Goal: Transaction & Acquisition: Purchase product/service

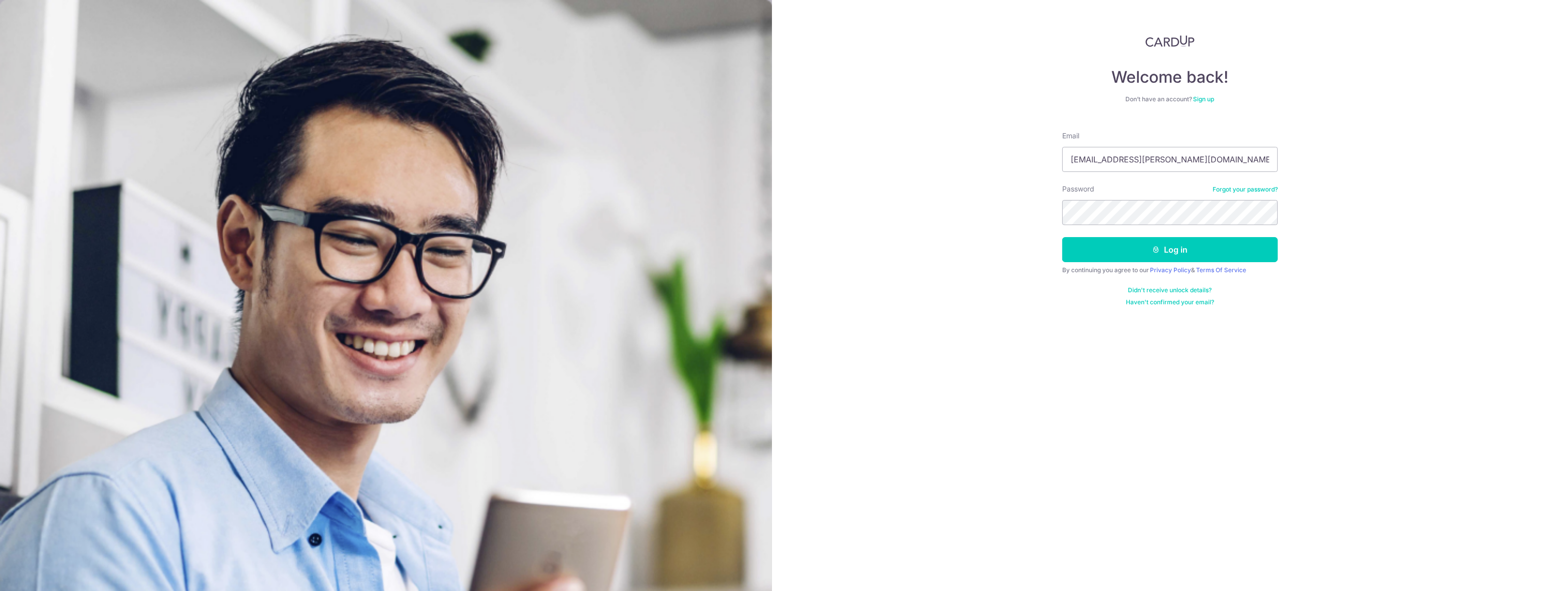
type input "[EMAIL_ADDRESS][PERSON_NAME][DOMAIN_NAME]"
click at [1062, 237] on button "Log in" at bounding box center [1170, 250] width 215 height 25
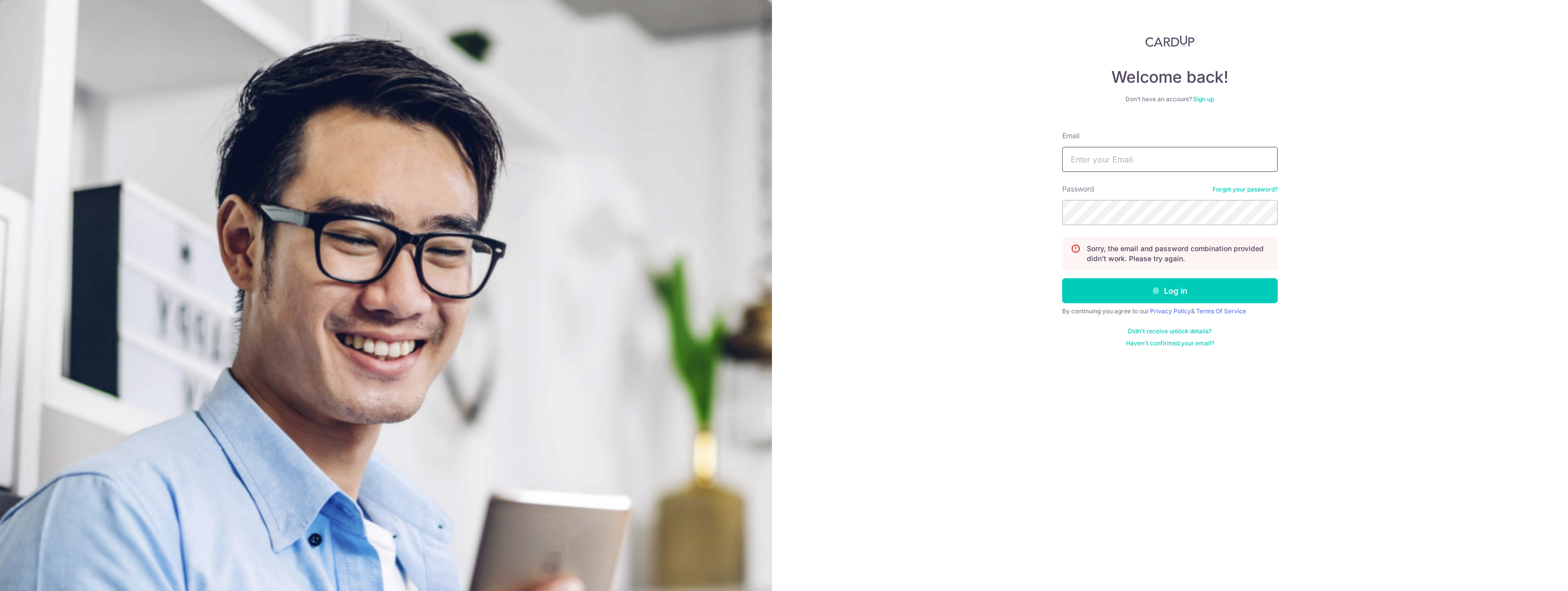
click at [1108, 149] on input "Email" at bounding box center [1170, 159] width 215 height 25
type input "[EMAIL_ADDRESS][PERSON_NAME][DOMAIN_NAME]"
click at [1062, 278] on button "Log in" at bounding box center [1170, 290] width 215 height 25
type input "[EMAIL_ADDRESS][PERSON_NAME][DOMAIN_NAME]"
click at [1062, 278] on button "Log in" at bounding box center [1170, 290] width 215 height 25
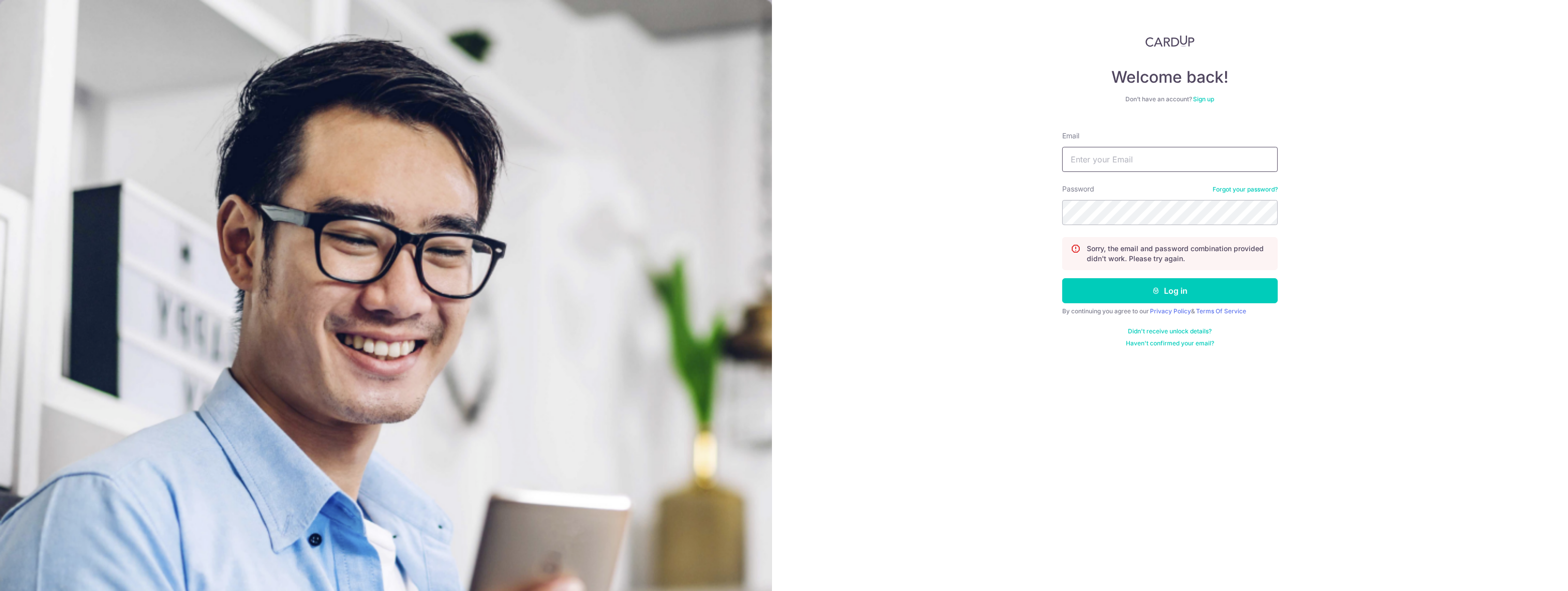
click at [1121, 159] on input "Email" at bounding box center [1170, 159] width 215 height 25
type input "[EMAIL_ADDRESS][PERSON_NAME][DOMAIN_NAME]"
click at [1062, 278] on button "Log in" at bounding box center [1170, 290] width 215 height 25
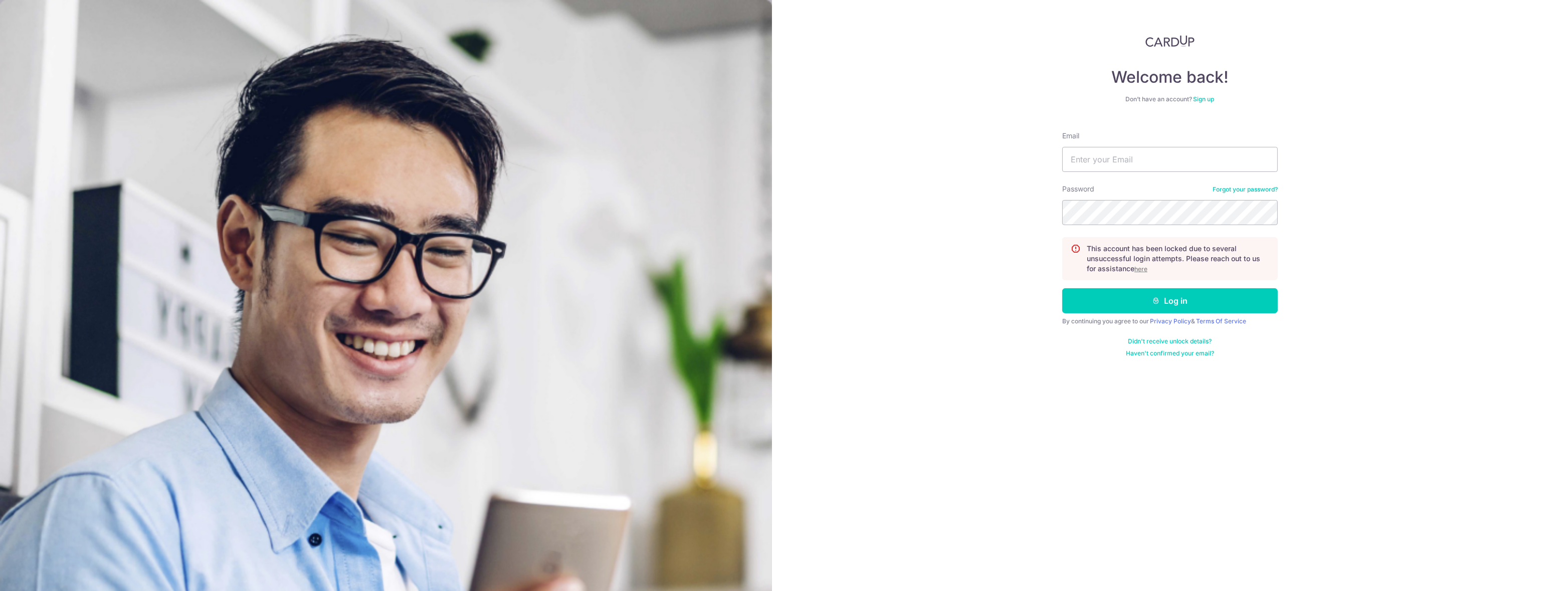
click at [1144, 271] on u "here" at bounding box center [1141, 269] width 13 height 7
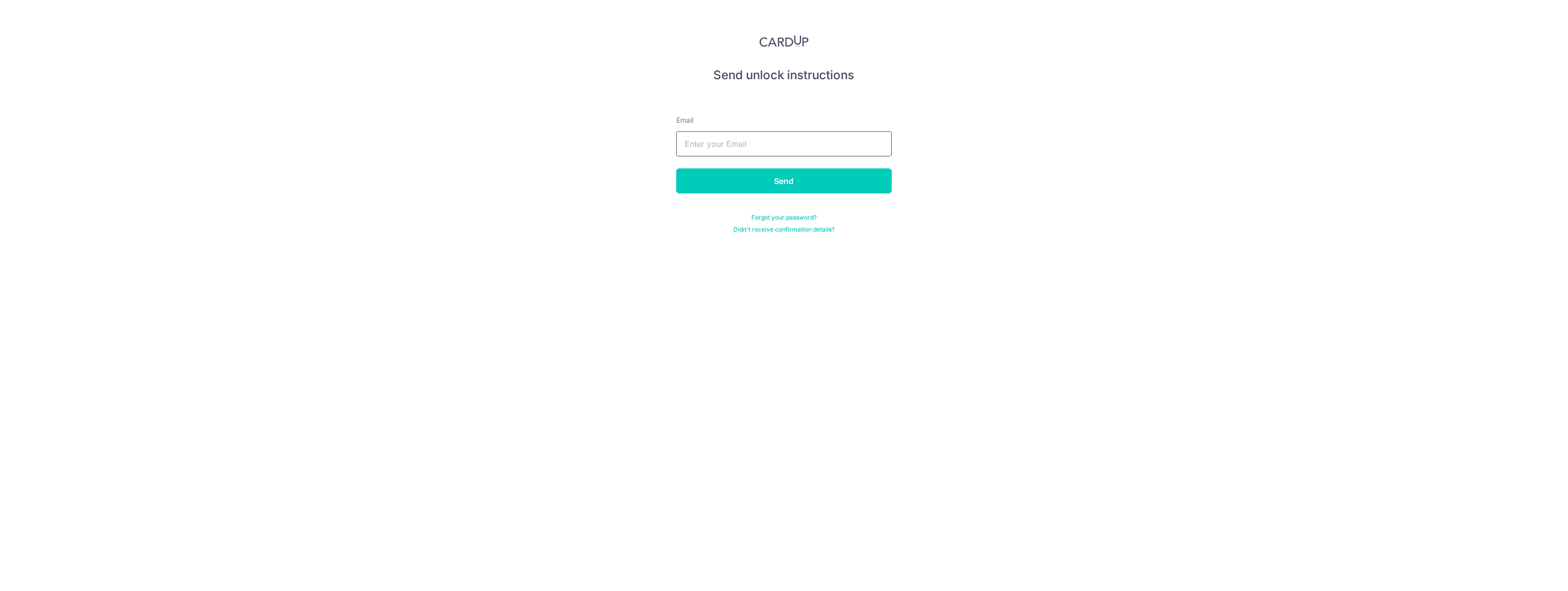
click at [716, 136] on input "text" at bounding box center [784, 144] width 215 height 25
type input "[EMAIL_ADDRESS][PERSON_NAME][DOMAIN_NAME]"
click at [676, 169] on input "Send" at bounding box center [784, 181] width 215 height 25
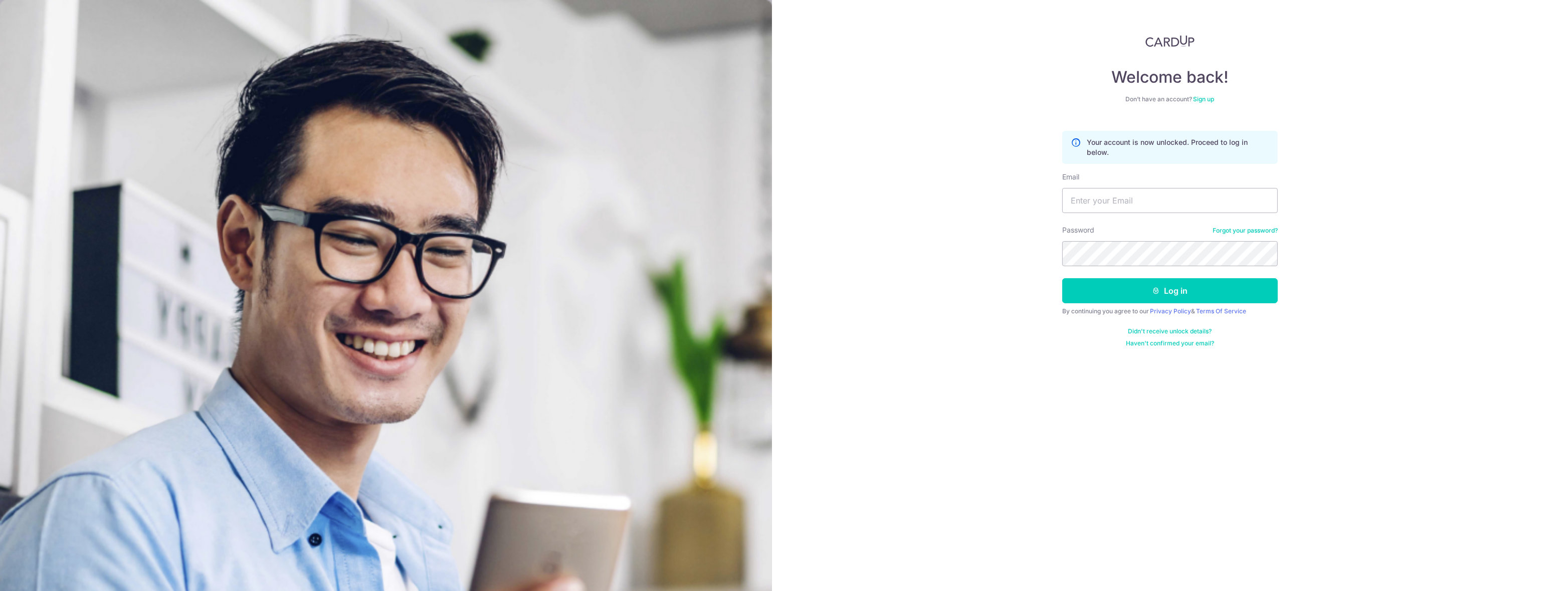
click at [1243, 233] on link "Forgot your password?" at bounding box center [1245, 230] width 65 height 8
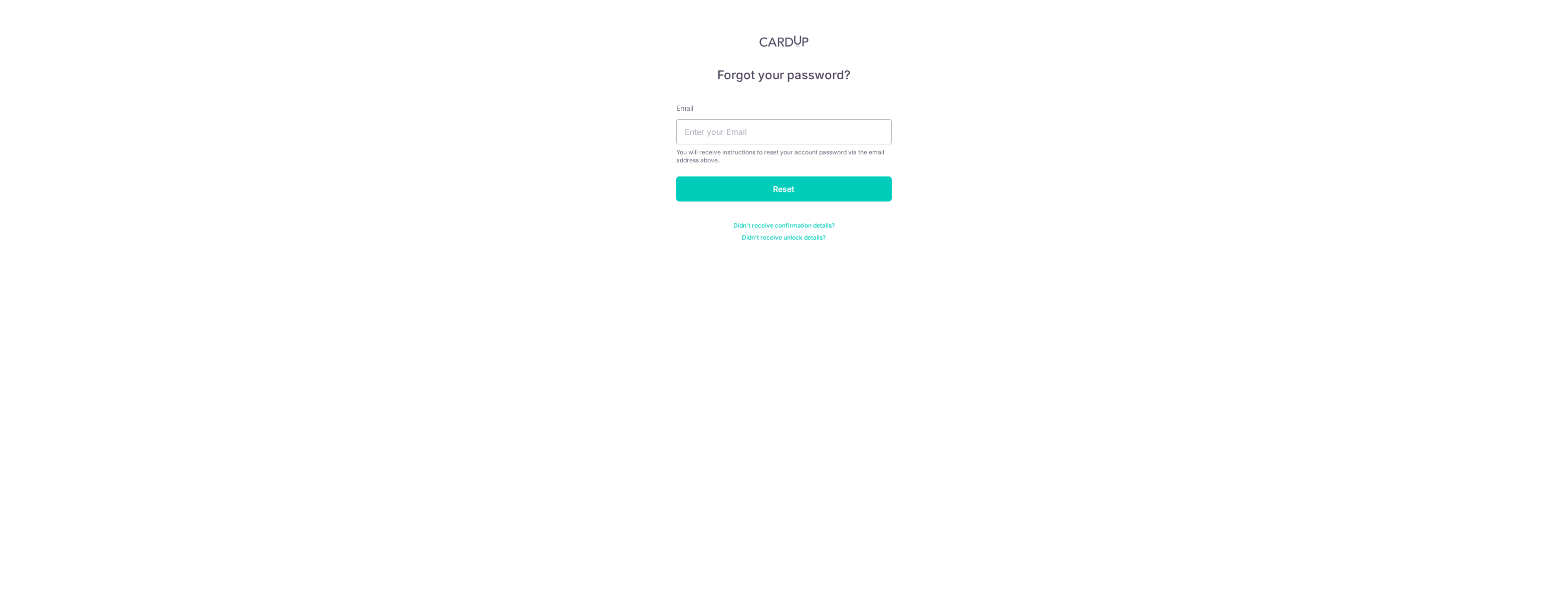
click at [714, 113] on div "Email You will receive instructions to reset your account password via the emai…" at bounding box center [784, 134] width 215 height 61
click at [726, 132] on input "text" at bounding box center [784, 131] width 215 height 25
type input "toledano.roy@gmail.com"
click at [676, 177] on input "Reset" at bounding box center [784, 189] width 215 height 25
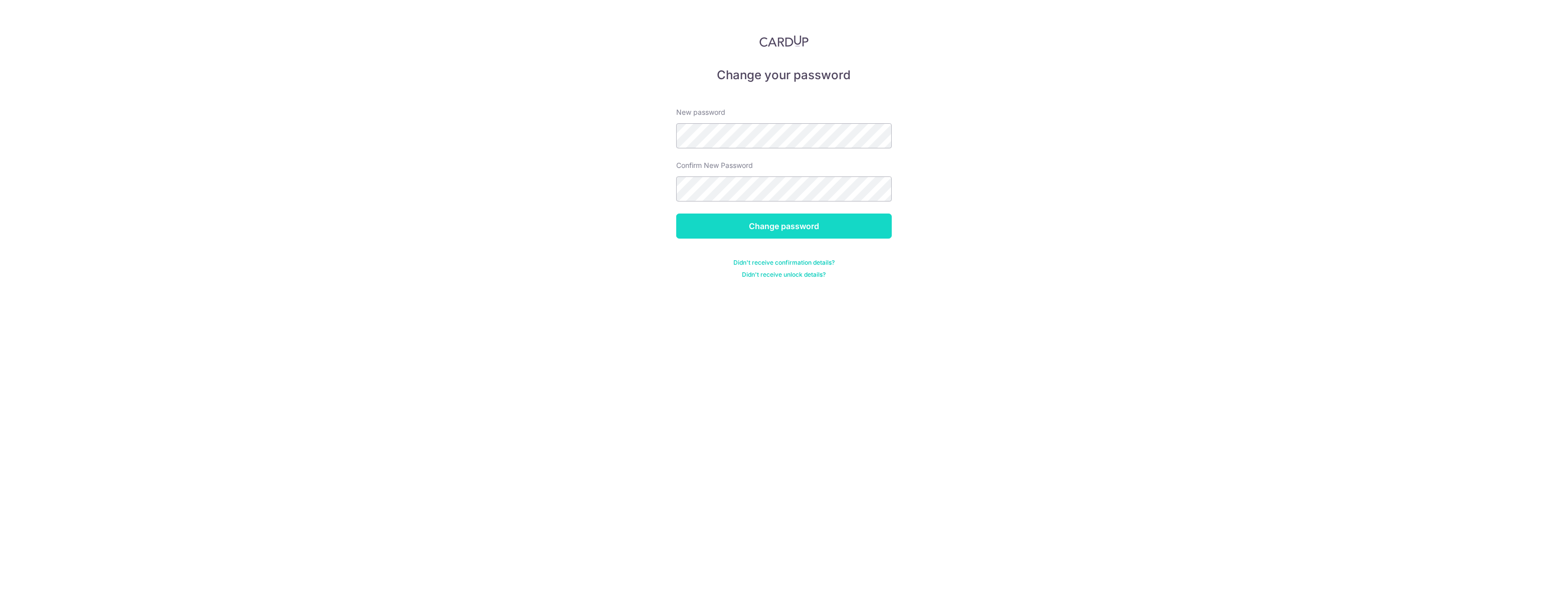
click at [696, 227] on input "Change password" at bounding box center [784, 226] width 215 height 25
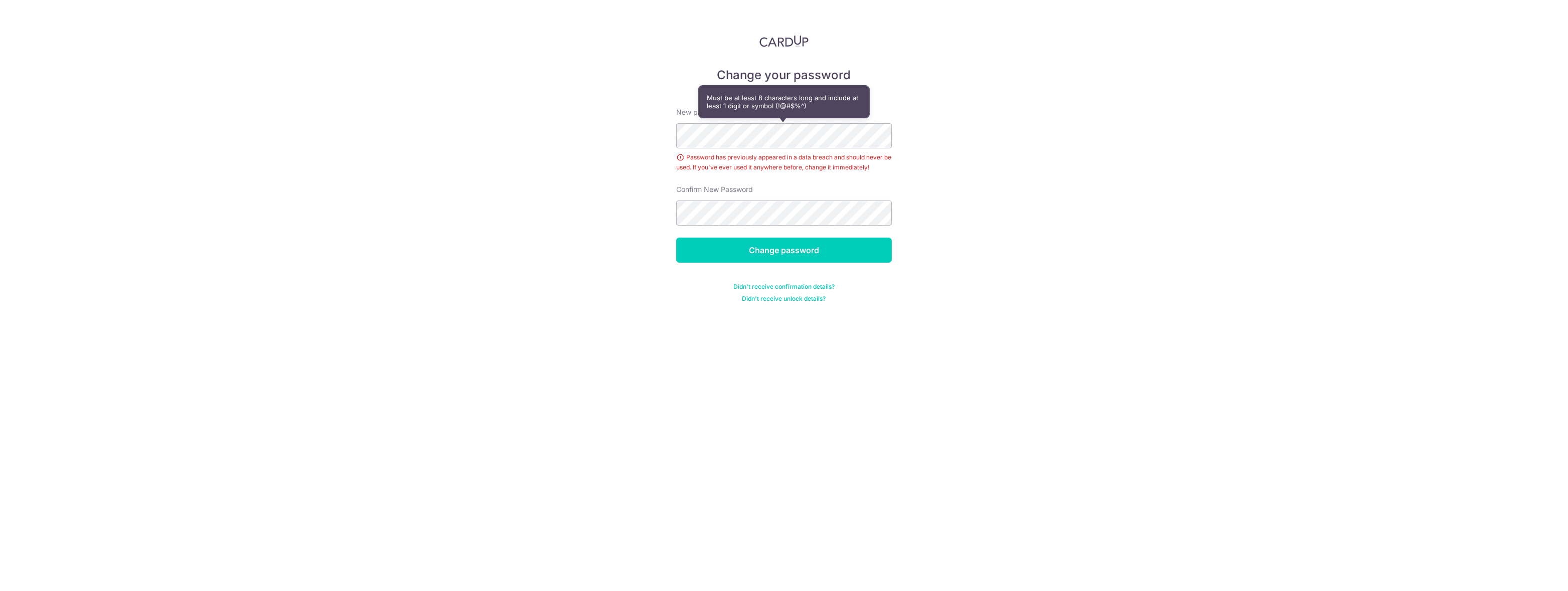
click at [466, 121] on div "Change your password New password Password has previously appeared in a data br…" at bounding box center [784, 295] width 1568 height 591
click at [538, 128] on div "Change your password New password Password has previously appeared in a data br…" at bounding box center [784, 295] width 1568 height 591
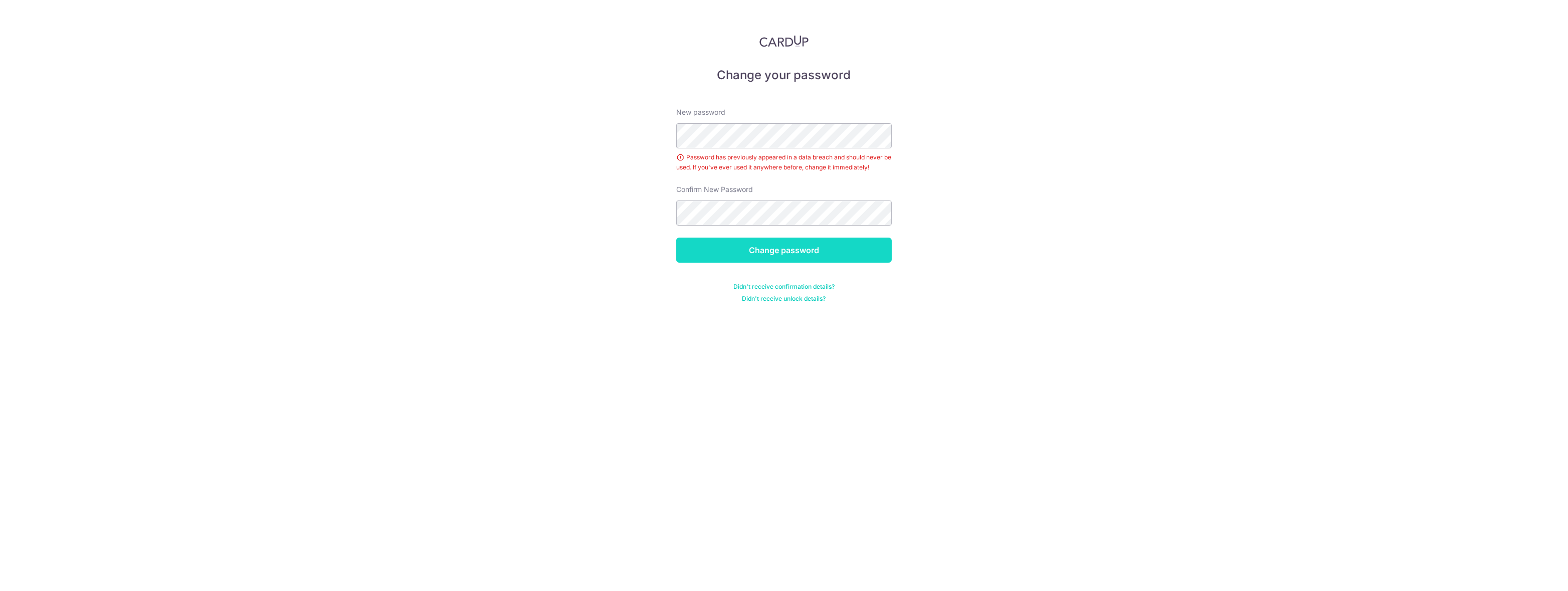
click at [697, 257] on input "Change password" at bounding box center [784, 250] width 215 height 25
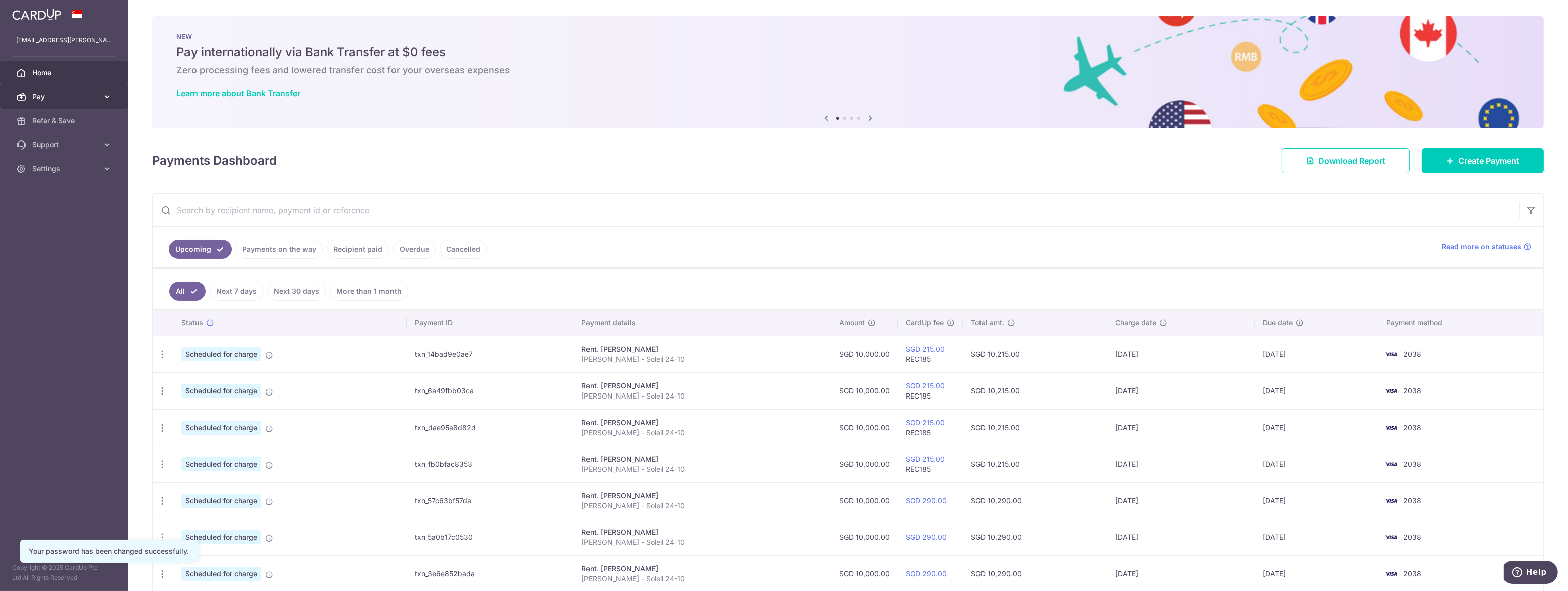
click at [85, 97] on span "Pay" at bounding box center [65, 97] width 66 height 10
click at [61, 116] on span "Payments" at bounding box center [65, 121] width 66 height 10
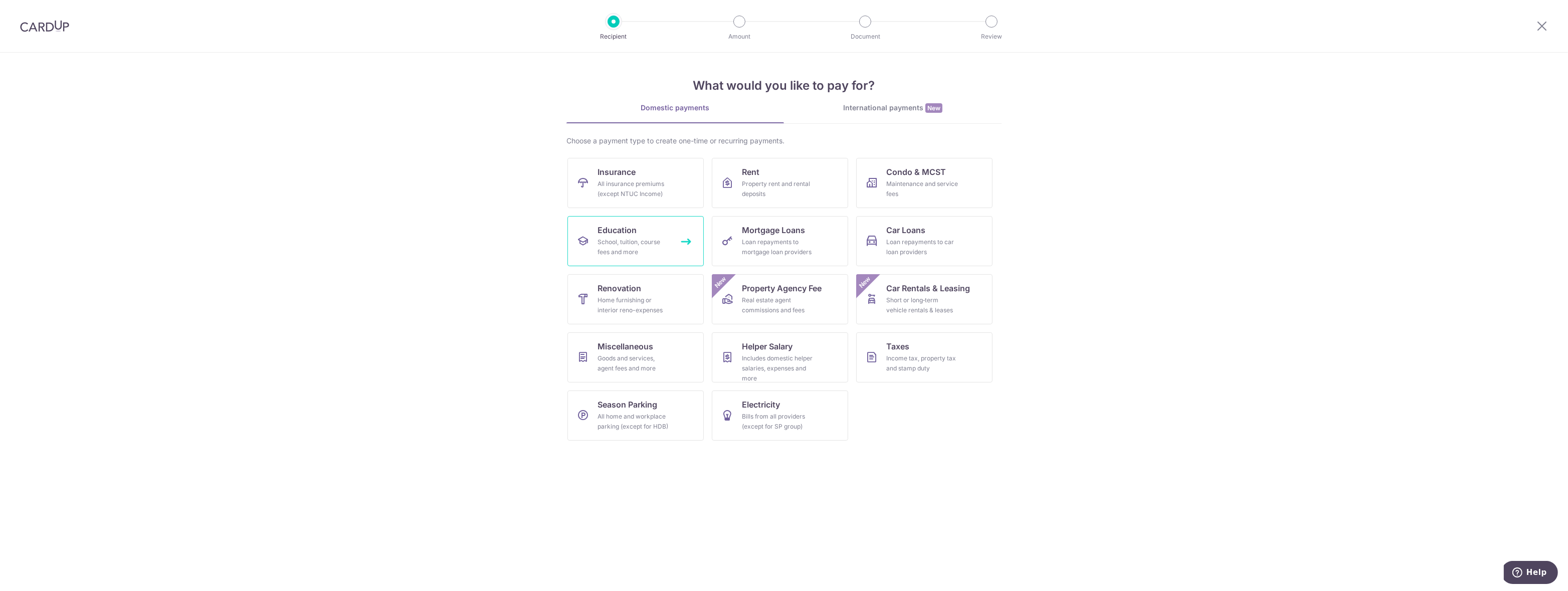
click at [657, 232] on link "Education School, tuition, course fees and more" at bounding box center [635, 241] width 136 height 50
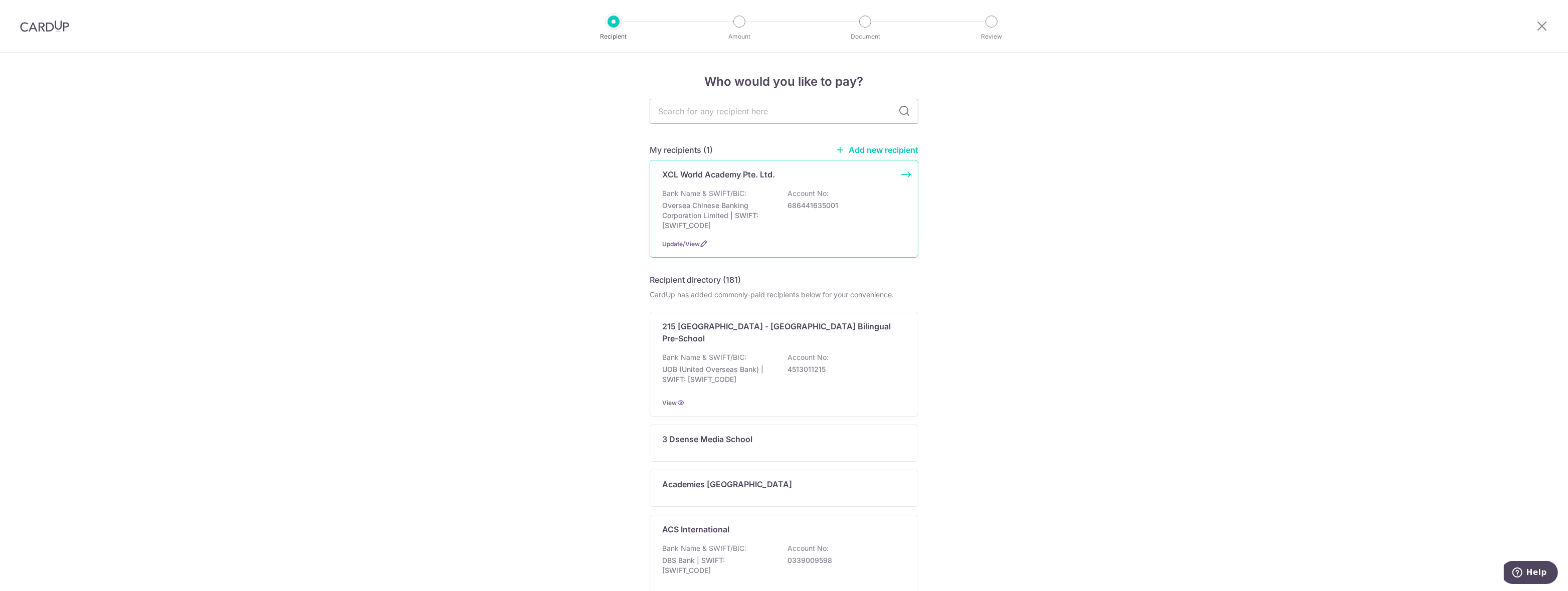
click at [787, 222] on div "Bank Name & SWIFT/BIC: Oversea Chinese Banking Corporation Limited | SWIFT: OCB…" at bounding box center [784, 209] width 243 height 42
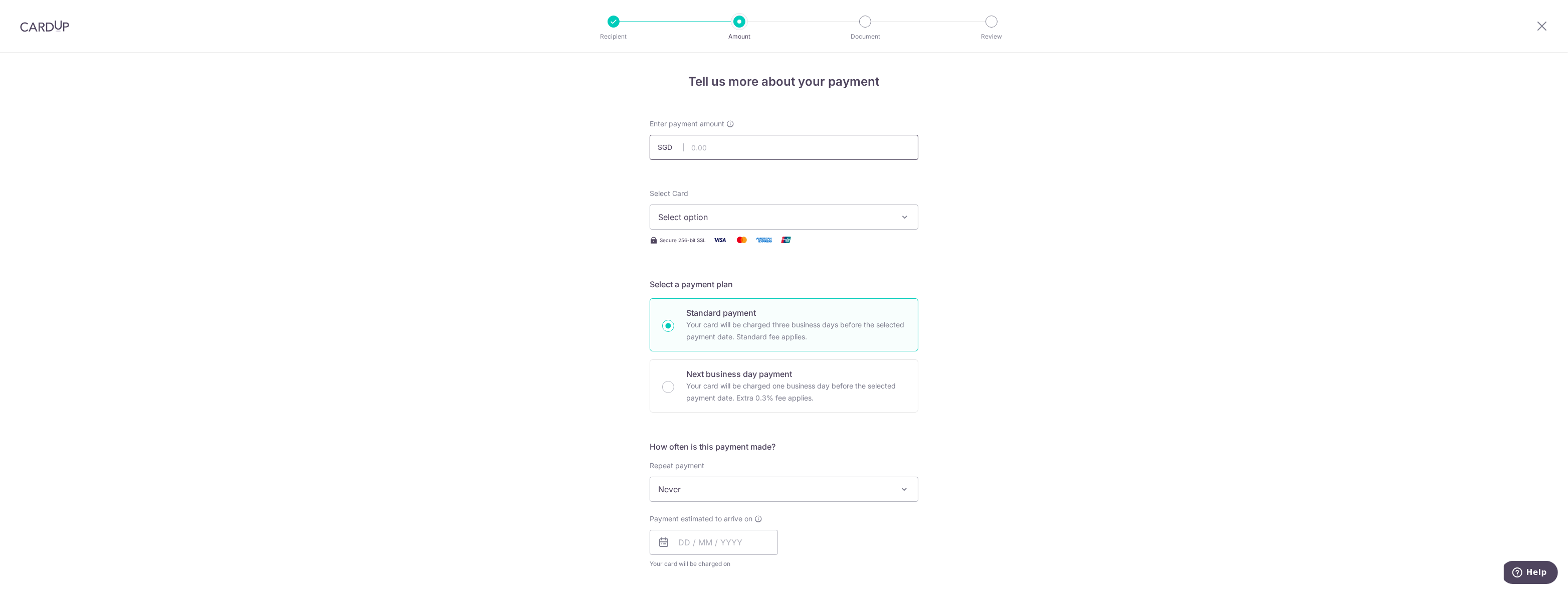
click at [758, 152] on input "text" at bounding box center [783, 147] width 268 height 25
type input "15,723.50"
click at [583, 216] on div "Tell us more about your payment Enter payment amount SGD 15,723.50 15723.50 Sel…" at bounding box center [784, 506] width 1568 height 907
click at [685, 215] on span "Select option" at bounding box center [775, 217] width 234 height 12
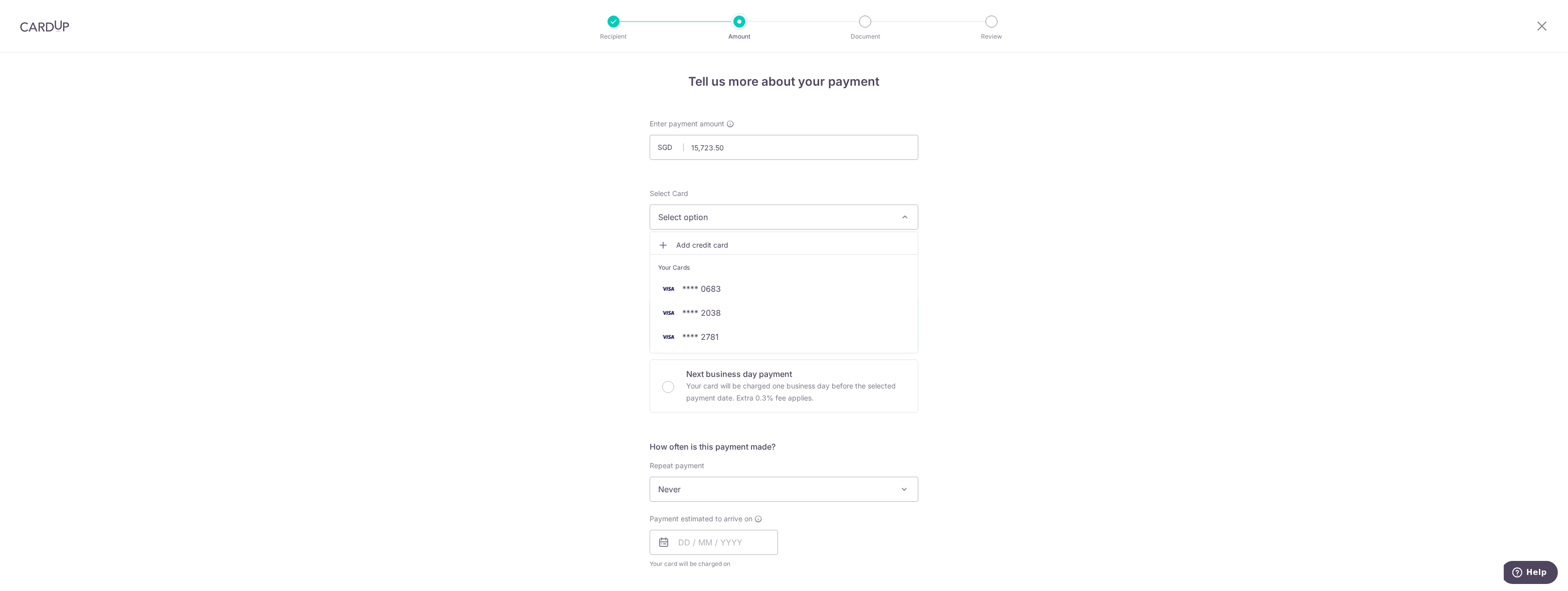
click at [658, 244] on icon at bounding box center [663, 245] width 10 height 10
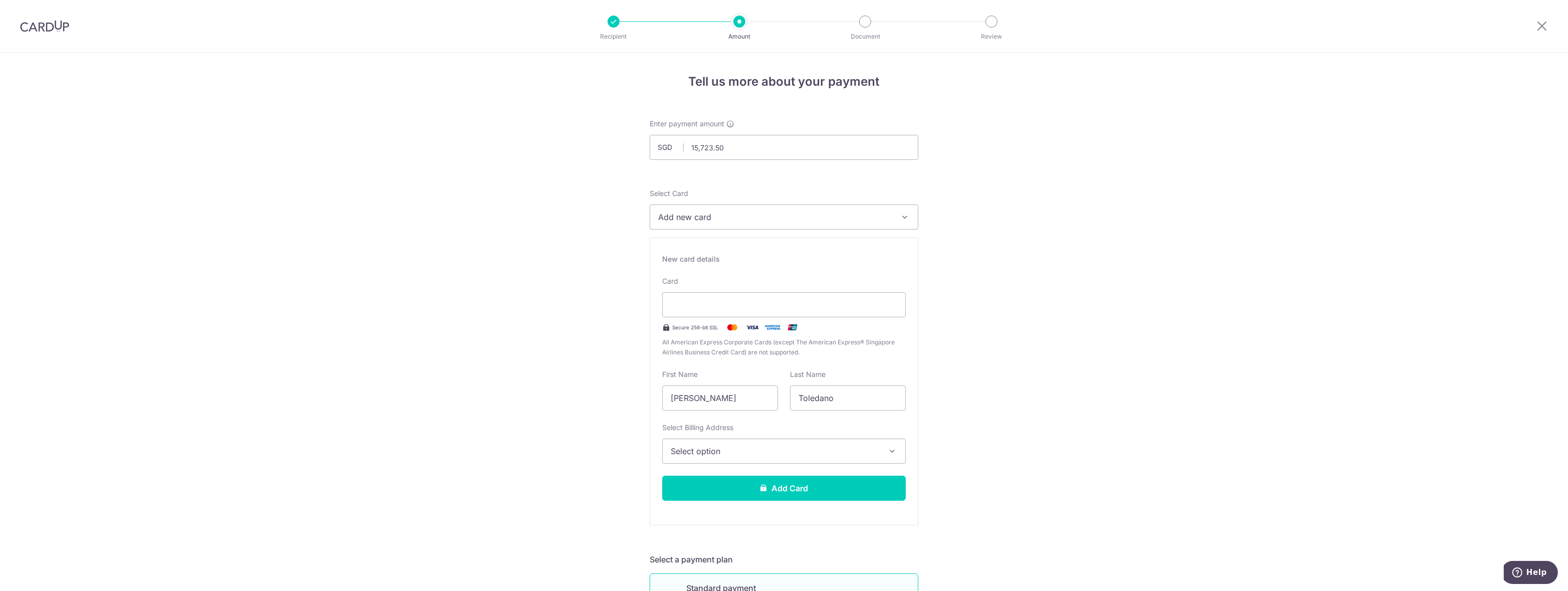
click at [681, 455] on span "Select option" at bounding box center [775, 451] width 209 height 12
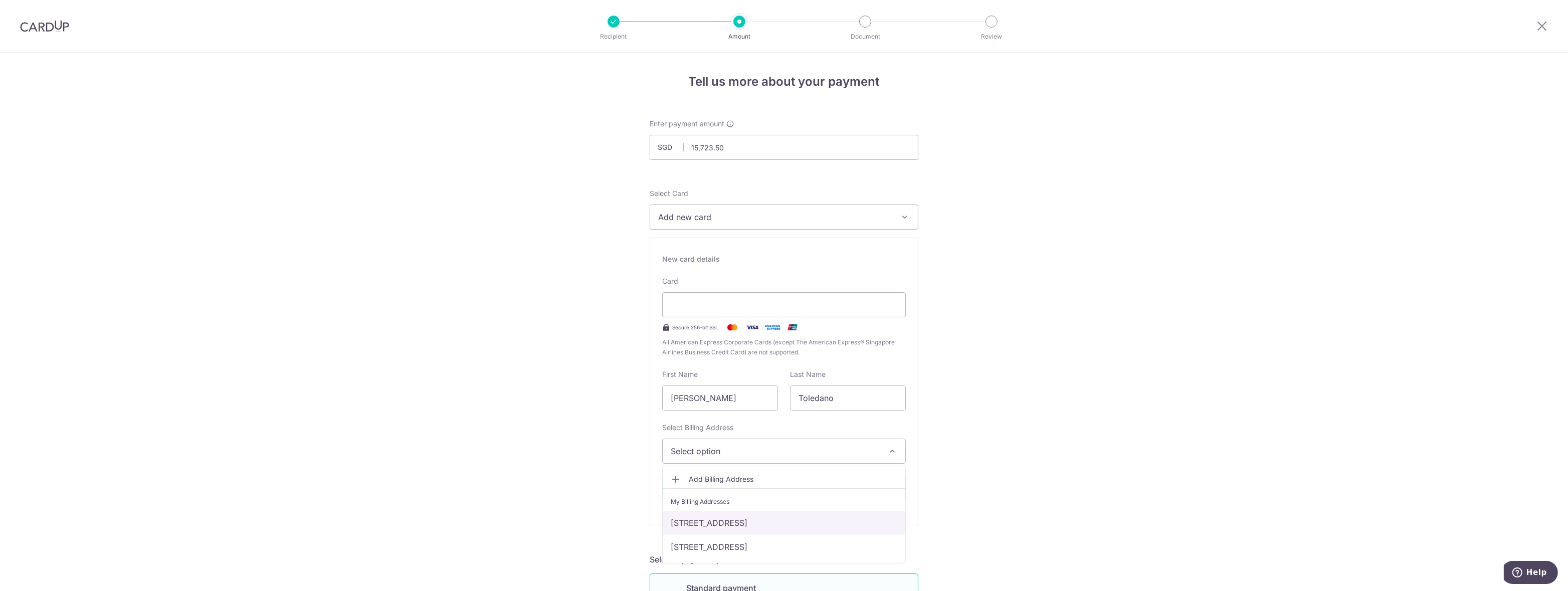
click at [730, 522] on link "Unit 506, New World Tower 1, 18 Queen's Road Central, Hong Kong, Hong Kong-0000" at bounding box center [784, 523] width 243 height 24
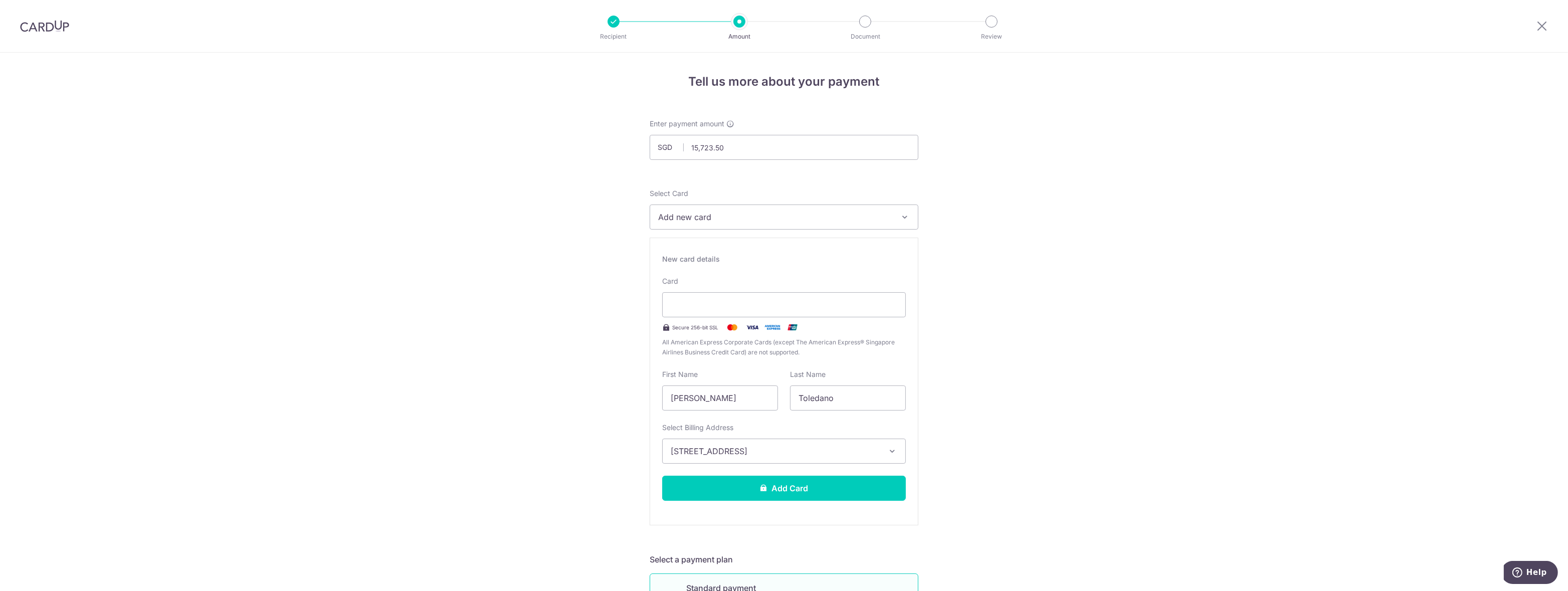
click at [718, 483] on button "Add Card" at bounding box center [784, 488] width 243 height 25
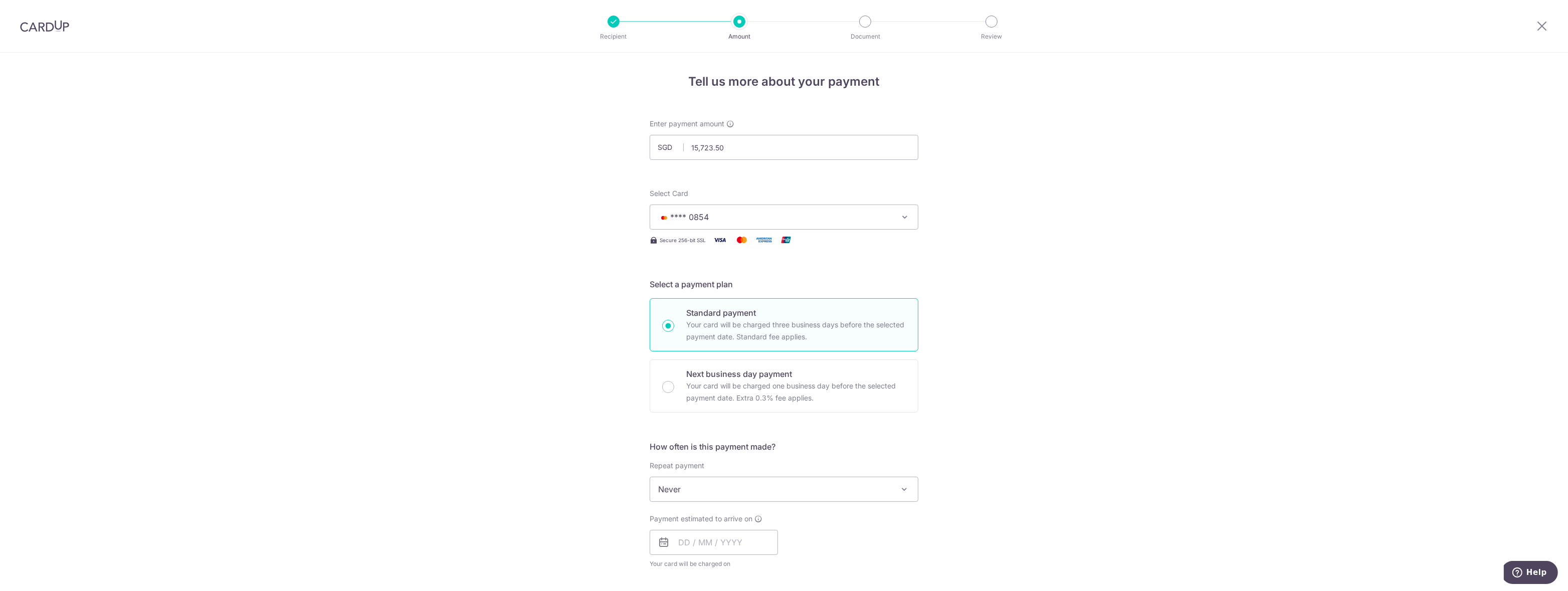
click at [1070, 362] on div "Tell us more about your payment Enter payment amount SGD 15,723.50 15723.50 Car…" at bounding box center [784, 506] width 1568 height 907
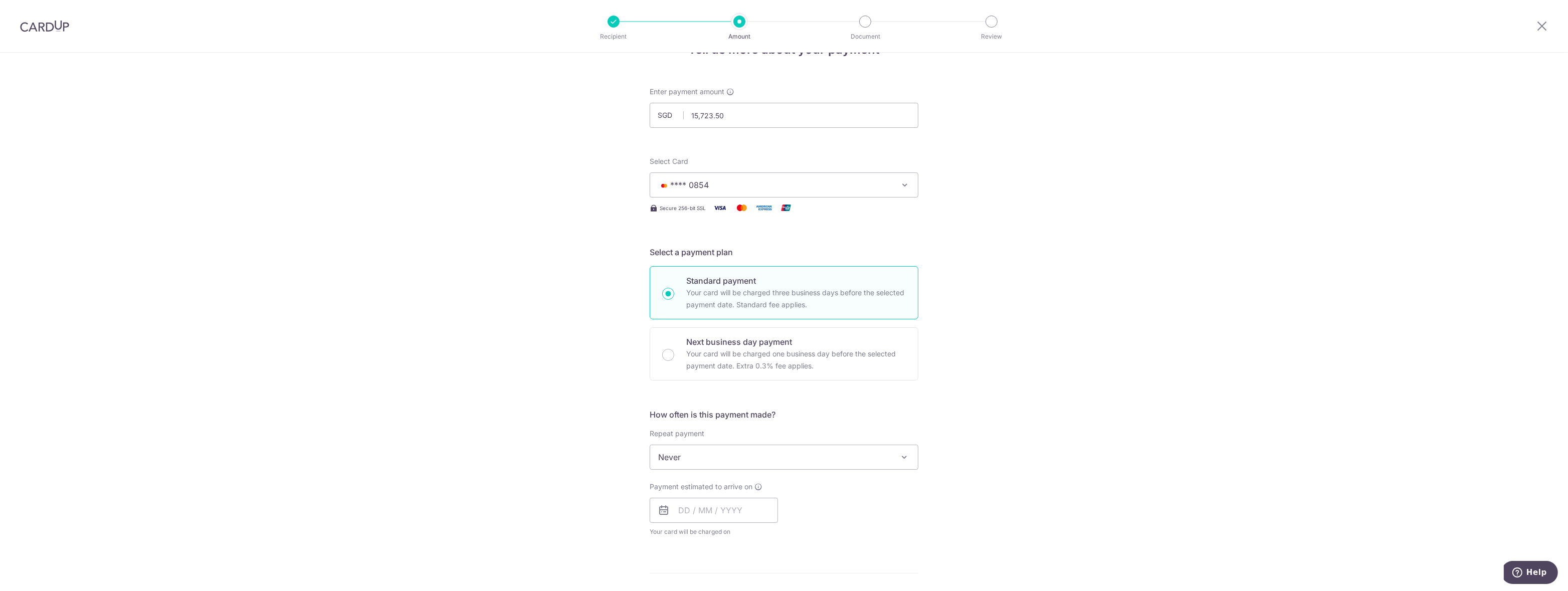
scroll to position [50, 0]
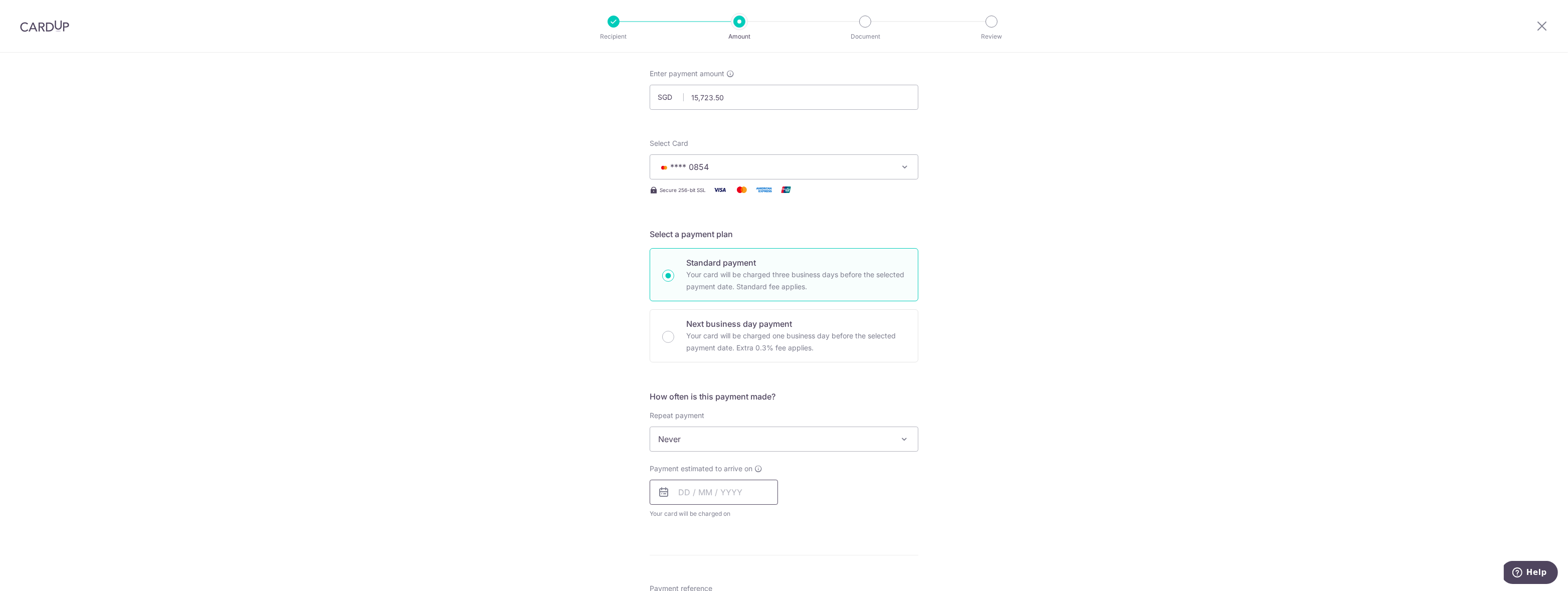
click at [679, 494] on input "text" at bounding box center [713, 492] width 128 height 25
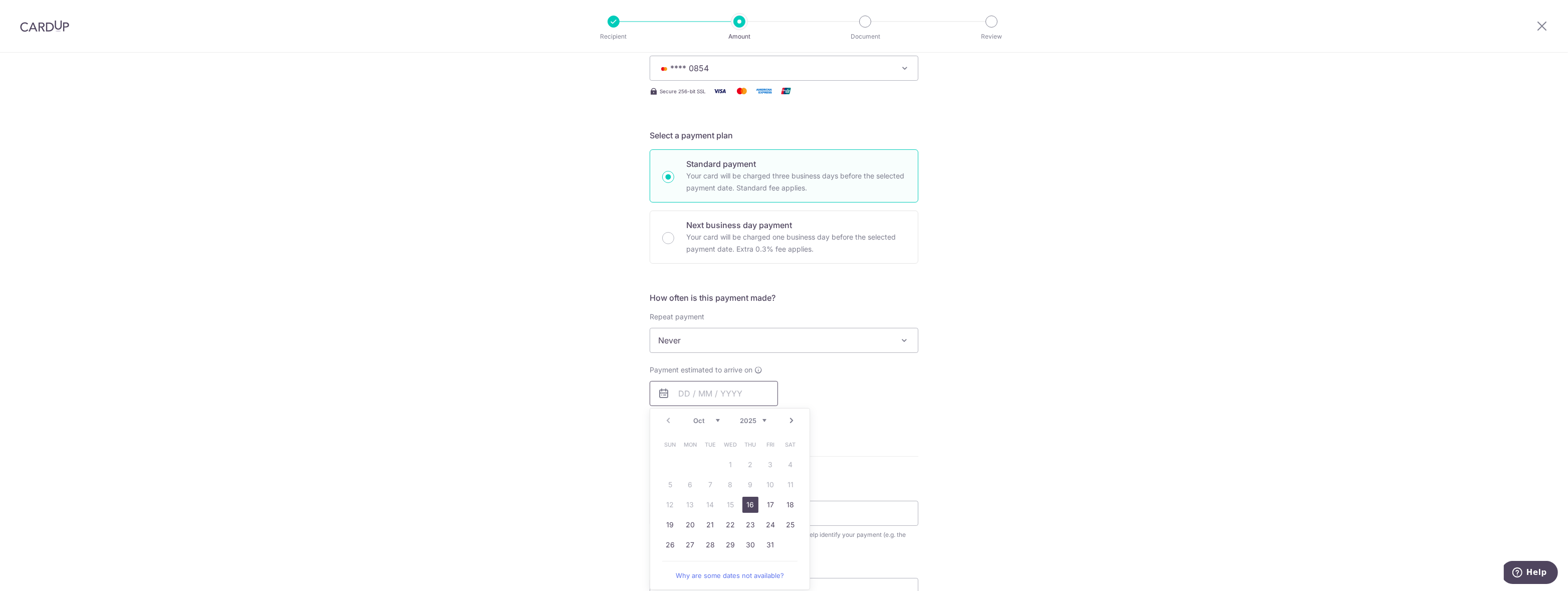
scroll to position [150, 0]
click at [767, 523] on link "24" at bounding box center [771, 523] width 16 height 16
type input "[DATE]"
click at [536, 435] on div "Tell us more about your payment Enter payment amount SGD 15,723.50 15723.50 Car…" at bounding box center [784, 376] width 1568 height 948
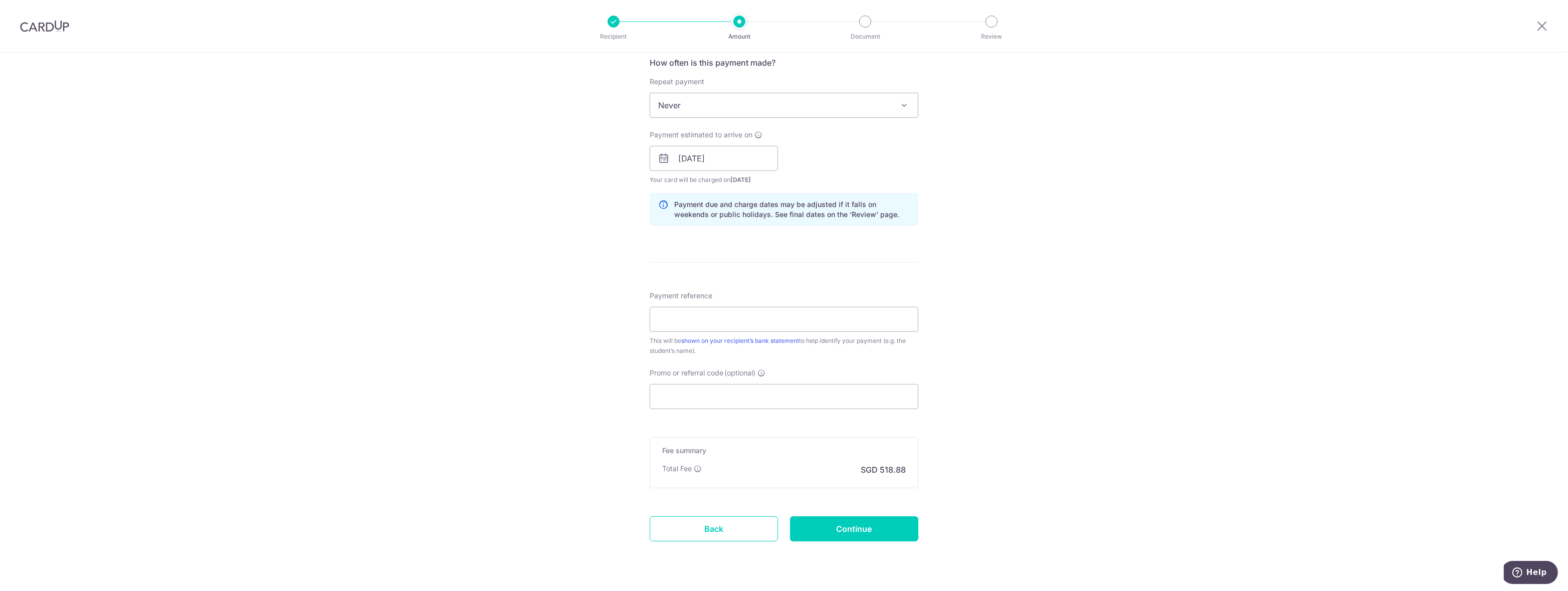
scroll to position [401, 0]
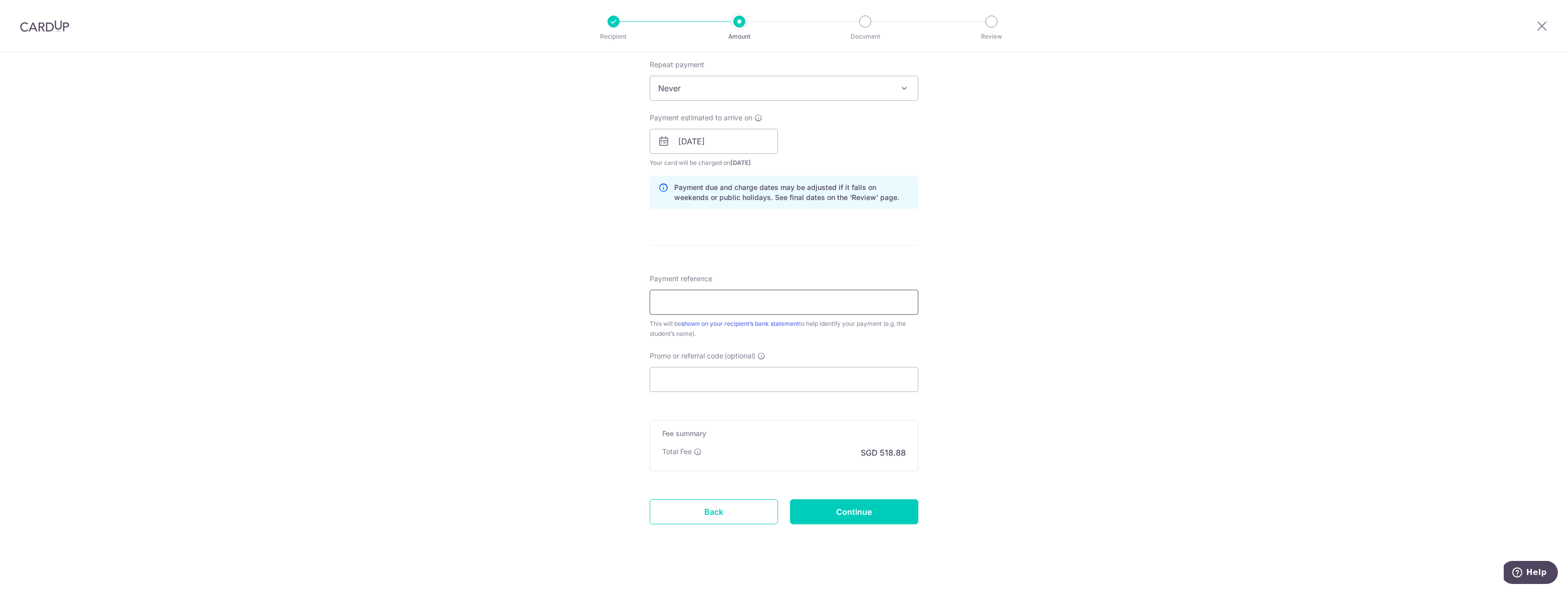
click at [675, 299] on input "Payment reference" at bounding box center [783, 302] width 268 height 25
paste input "IN-XWA-04023"
click at [555, 277] on div "Tell us more about your payment Enter payment amount SGD 15,723.50 15723.50 Car…" at bounding box center [784, 125] width 1568 height 948
click at [793, 302] on input "IN-XWA-04023" at bounding box center [783, 302] width 268 height 25
type input "IN-XWA-04023 Damian TOLEDANO"
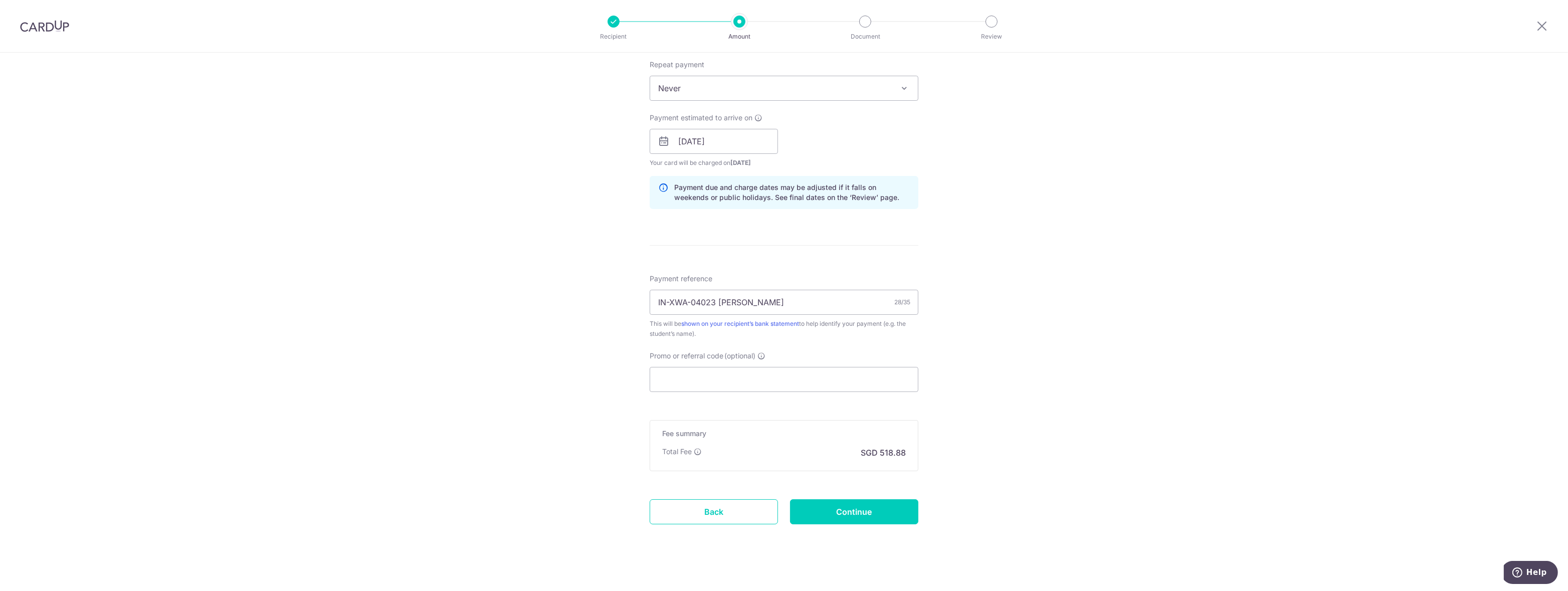
click at [576, 291] on div "Tell us more about your payment Enter payment amount SGD 15,723.50 15723.50 Car…" at bounding box center [784, 125] width 1568 height 948
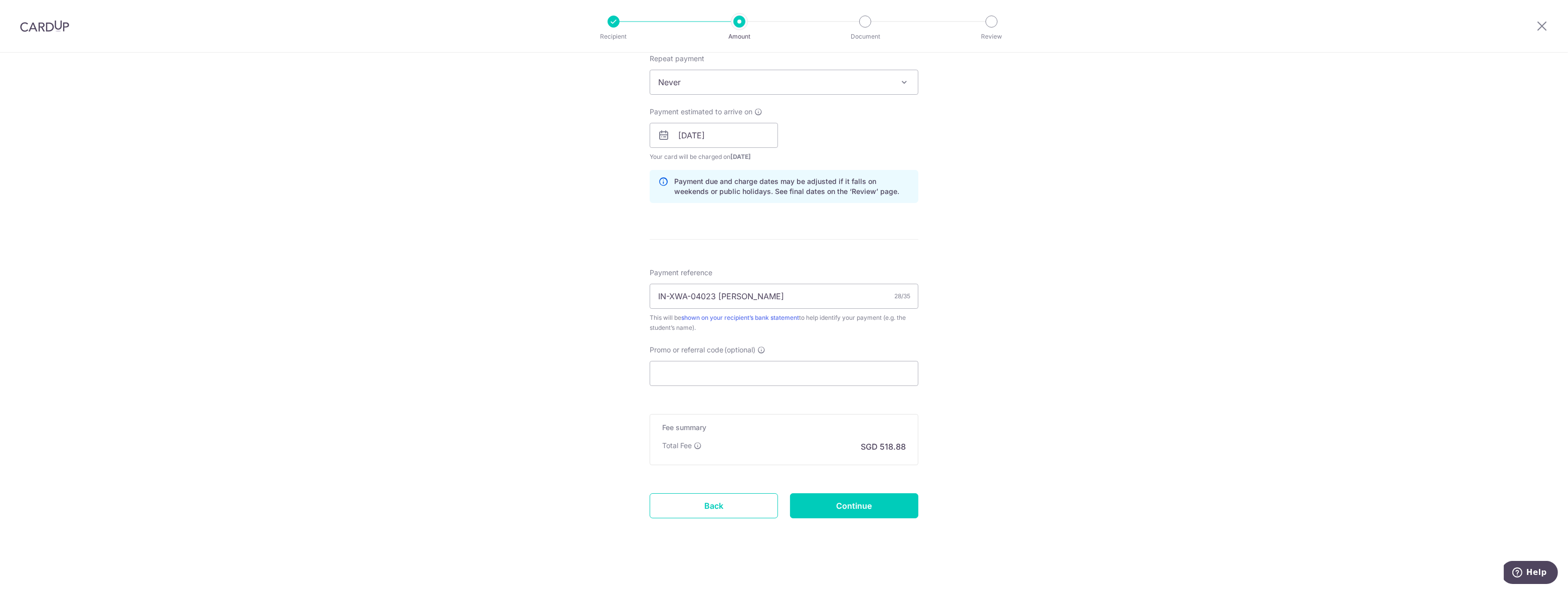
scroll to position [408, 0]
click at [858, 506] on input "Continue" at bounding box center [854, 504] width 128 height 25
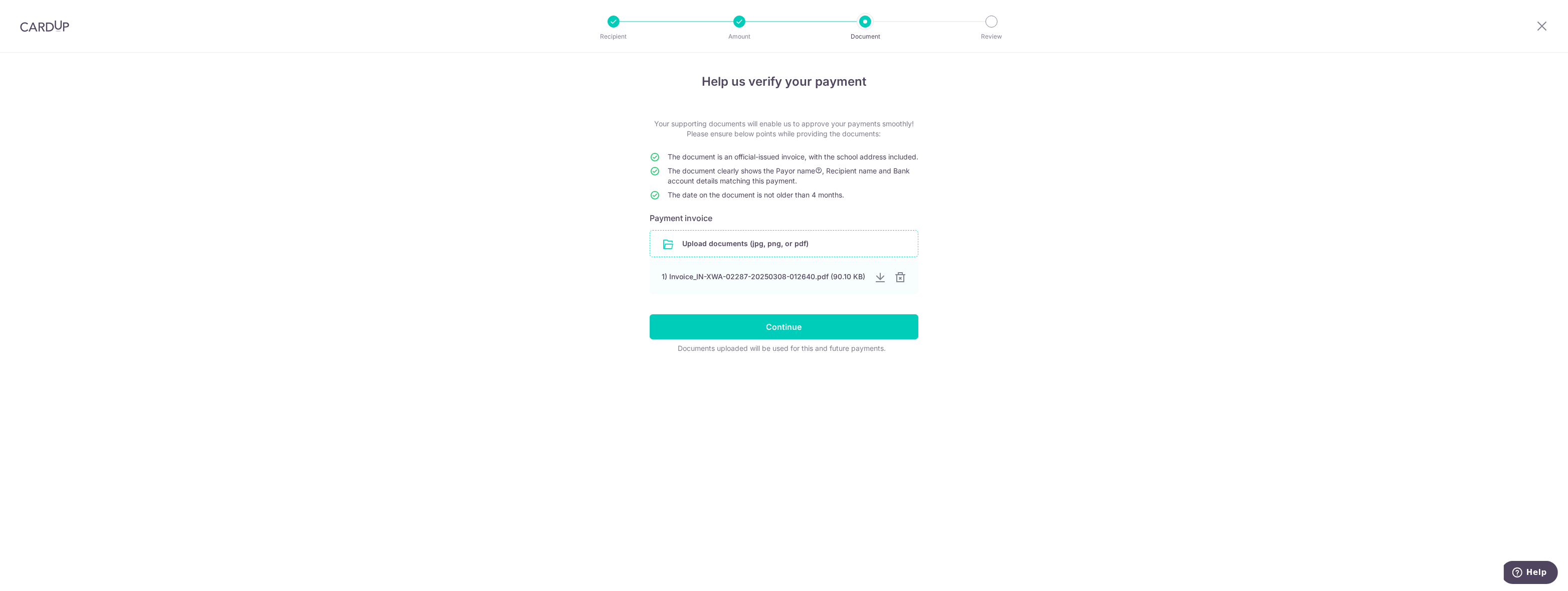
click at [734, 248] on input "file" at bounding box center [784, 243] width 268 height 26
click at [902, 284] on div at bounding box center [900, 278] width 12 height 12
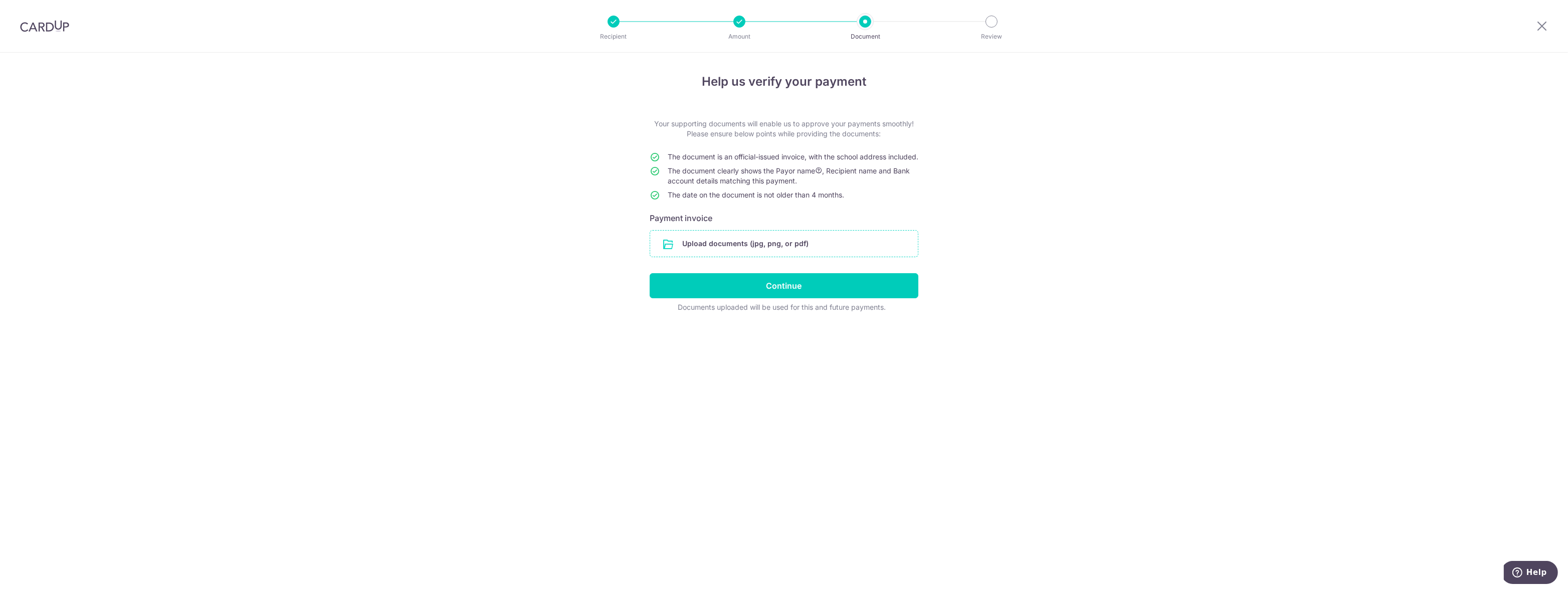
click at [697, 247] on input "file" at bounding box center [784, 243] width 268 height 26
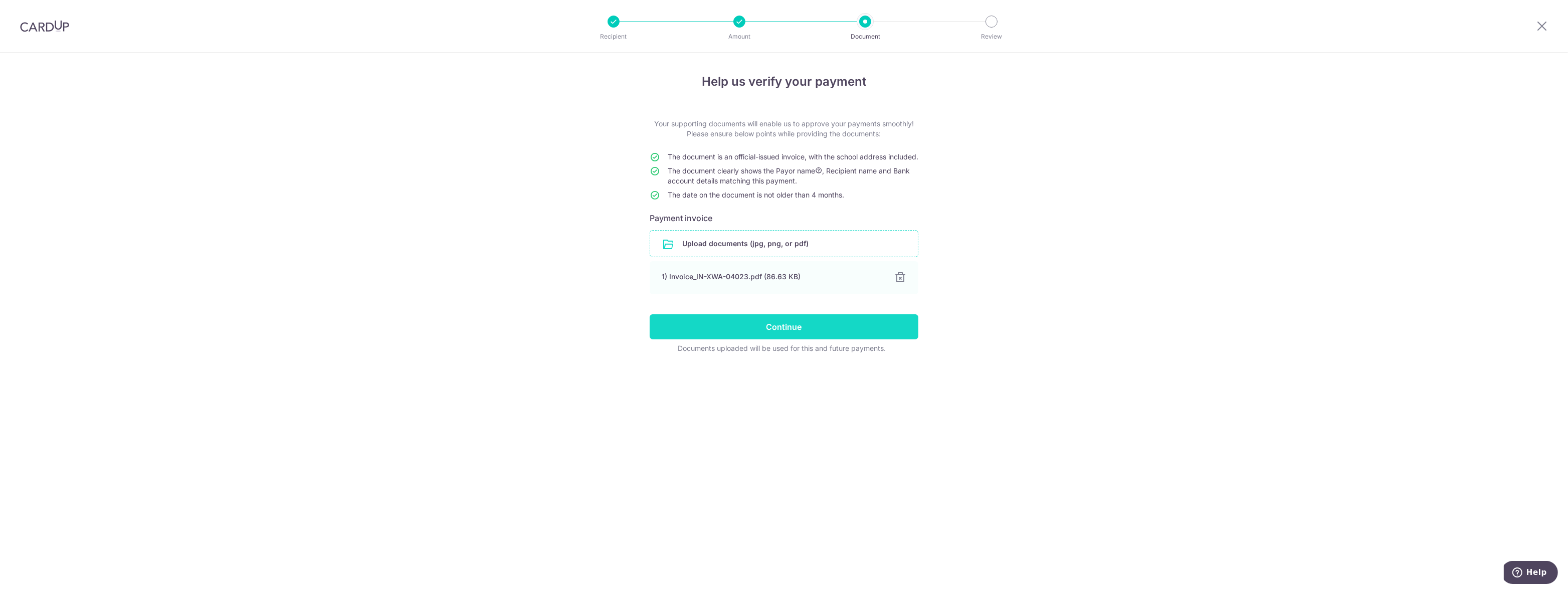
click at [687, 332] on input "Continue" at bounding box center [783, 326] width 268 height 25
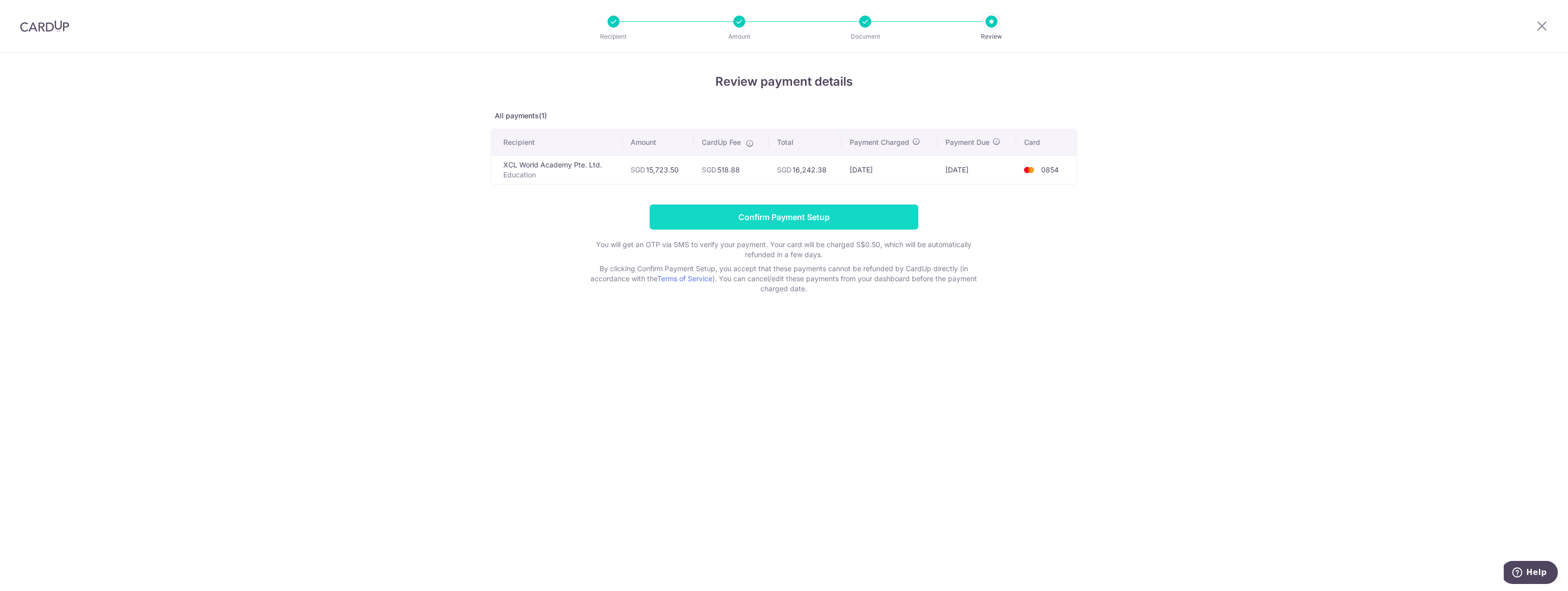
click at [683, 215] on input "Confirm Payment Setup" at bounding box center [783, 217] width 268 height 25
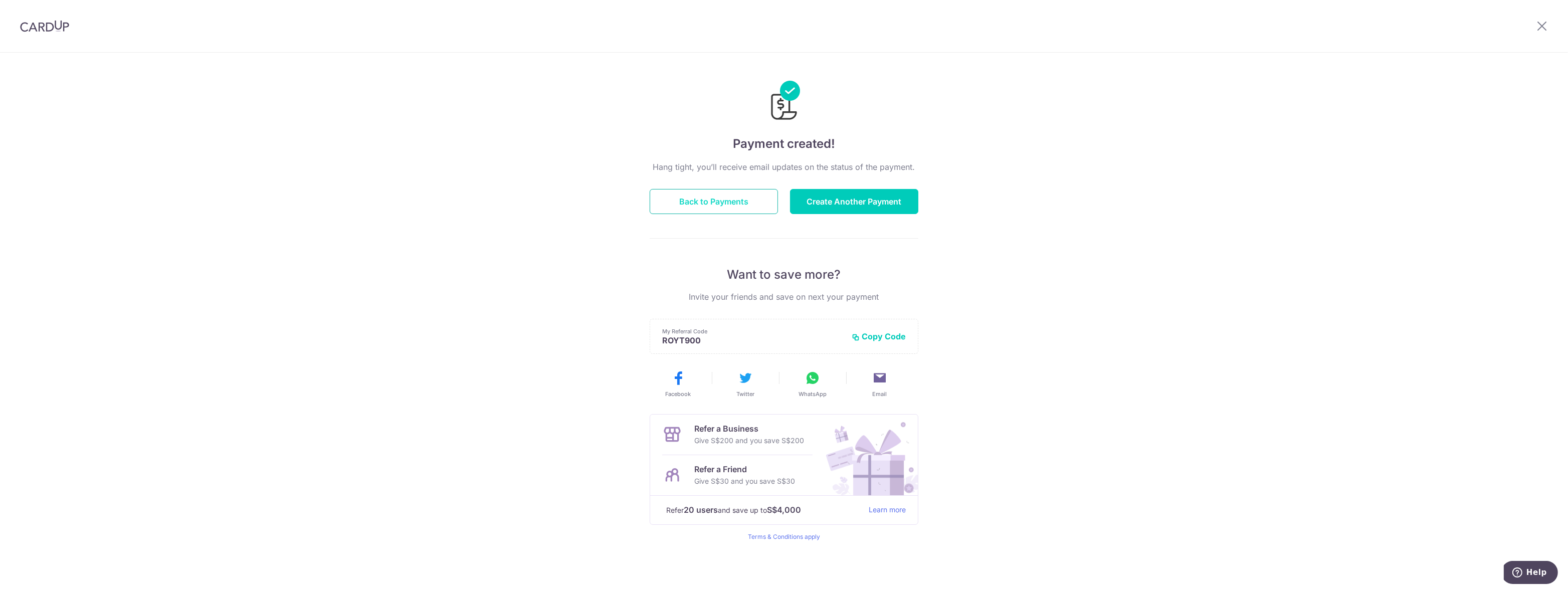
click at [677, 201] on button "Back to Payments" at bounding box center [713, 201] width 128 height 25
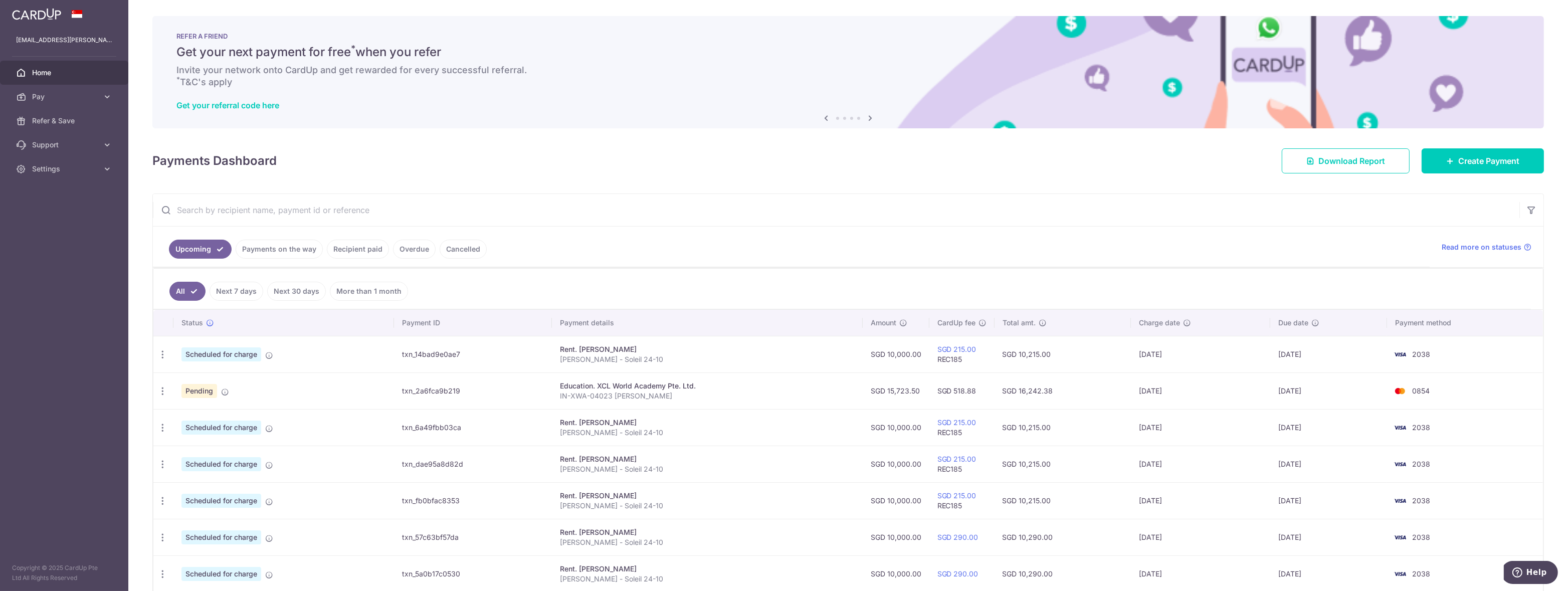
click at [754, 285] on ul "All Next 7 days Next 30 days More than 1 month" at bounding box center [842, 289] width 1377 height 41
click at [110, 174] on link "Settings" at bounding box center [64, 169] width 128 height 24
click at [35, 222] on span "Logout" at bounding box center [65, 217] width 66 height 10
